Goal: Task Accomplishment & Management: Use online tool/utility

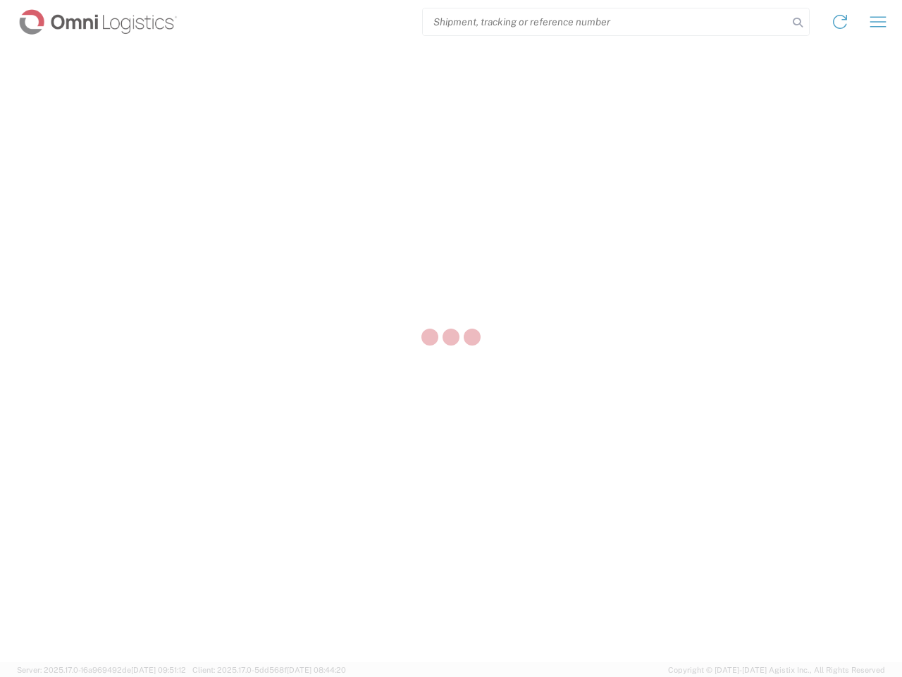
select select "US"
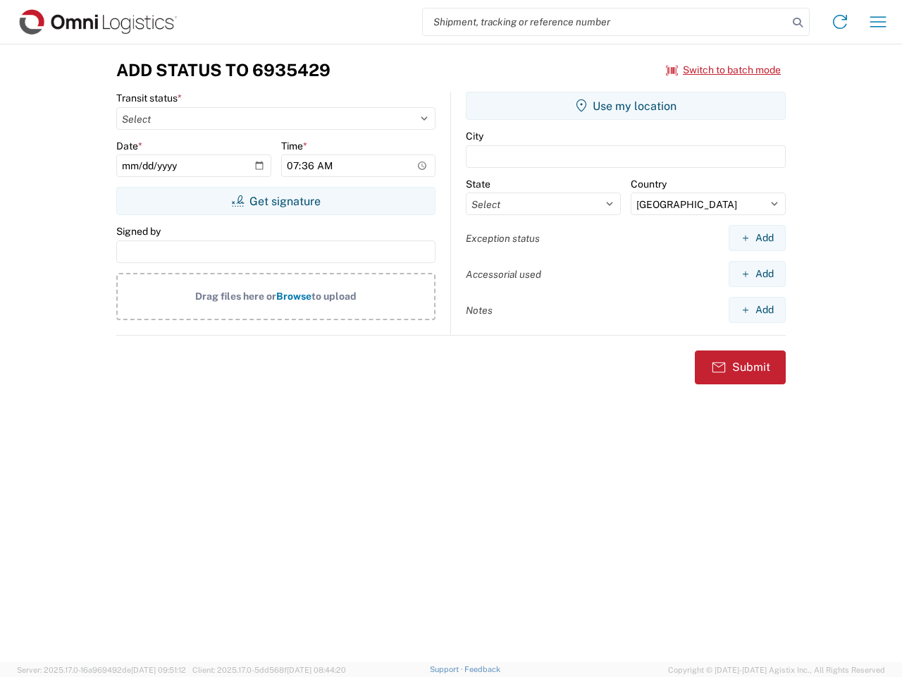
click at [606, 22] on input "search" at bounding box center [605, 21] width 365 height 27
click at [798, 23] on icon at bounding box center [798, 23] width 20 height 20
click at [840, 22] on icon at bounding box center [840, 22] width 23 height 23
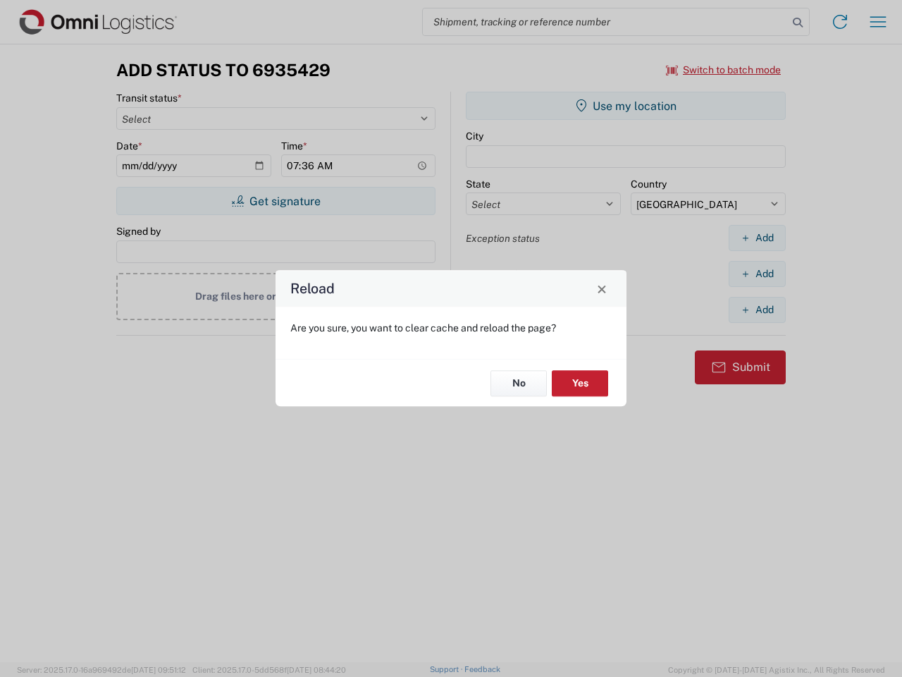
click at [878, 22] on div "Reload Are you sure, you want to clear cache and reload the page? No Yes" at bounding box center [451, 338] width 902 height 677
click at [724, 70] on div "Reload Are you sure, you want to clear cache and reload the page? No Yes" at bounding box center [451, 338] width 902 height 677
click at [276, 201] on div "Reload Are you sure, you want to clear cache and reload the page? No Yes" at bounding box center [451, 338] width 902 height 677
click at [626, 106] on div "Reload Are you sure, you want to clear cache and reload the page? No Yes" at bounding box center [451, 338] width 902 height 677
click at [757, 238] on div "Reload Are you sure, you want to clear cache and reload the page? No Yes" at bounding box center [451, 338] width 902 height 677
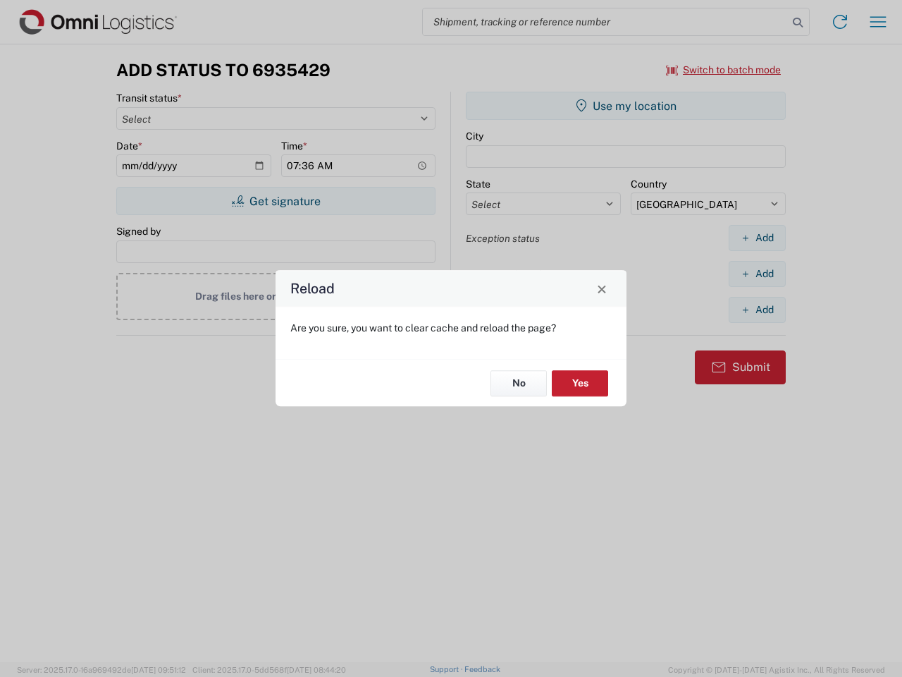
click at [757, 274] on div "Reload Are you sure, you want to clear cache and reload the page? No Yes" at bounding box center [451, 338] width 902 height 677
click at [757, 309] on div "Reload Are you sure, you want to clear cache and reload the page? No Yes" at bounding box center [451, 338] width 902 height 677
